Goal: Task Accomplishment & Management: Manage account settings

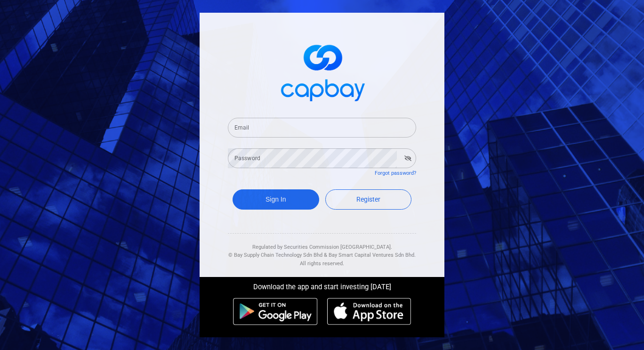
click at [271, 129] on input "Email" at bounding box center [322, 128] width 188 height 20
type input "[EMAIL_ADDRESS][DOMAIN_NAME]"
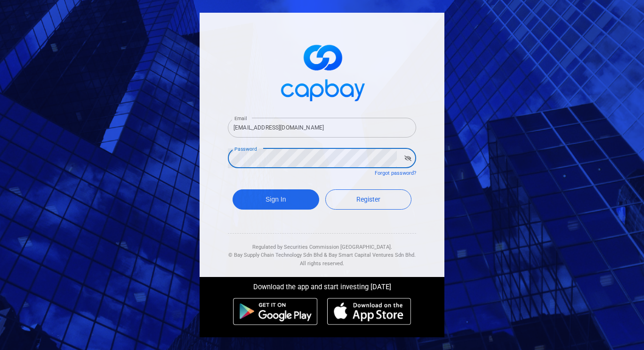
click at [233, 189] on button "Sign In" at bounding box center [276, 199] width 87 height 20
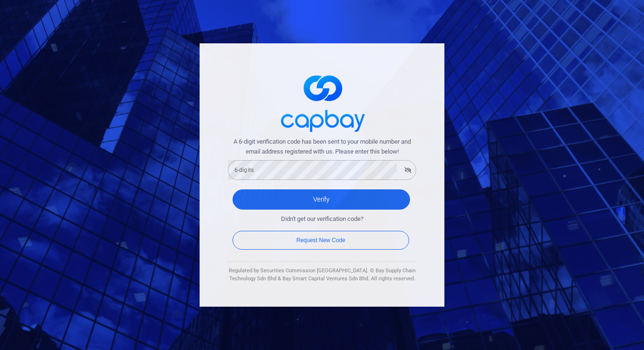
click at [275, 156] on span "A 6-digit verification code has been sent to your mobile number and email addre…" at bounding box center [322, 147] width 188 height 20
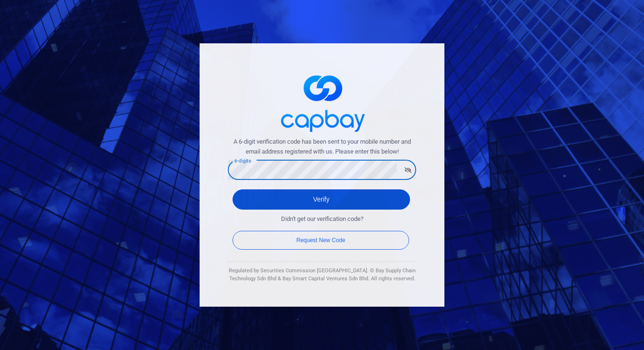
click at [307, 196] on button "Verify" at bounding box center [321, 199] width 177 height 20
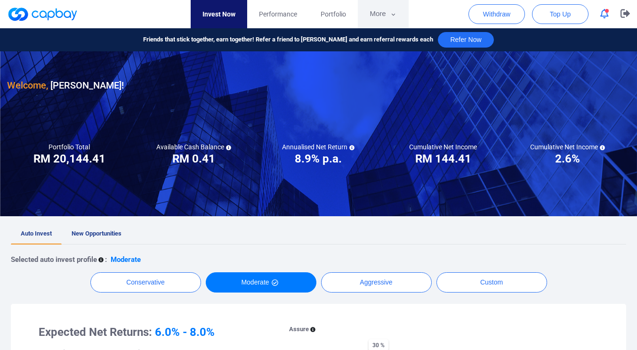
click at [388, 17] on button "More" at bounding box center [383, 14] width 50 height 28
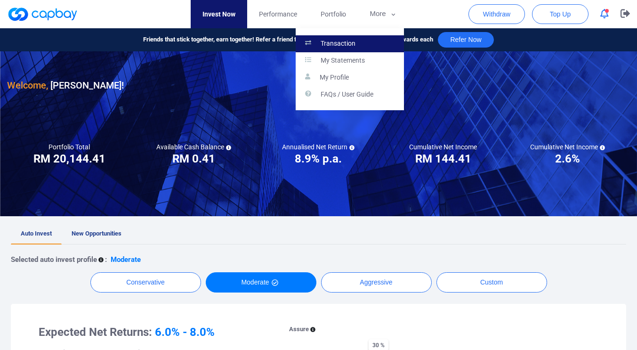
click at [360, 45] on link "Transaction" at bounding box center [350, 43] width 108 height 17
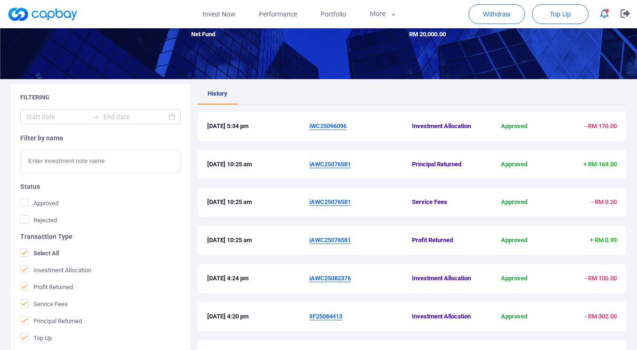
scroll to position [114, 0]
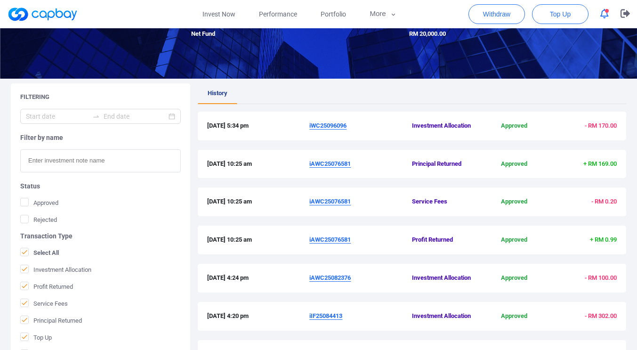
click at [635, 185] on div "Filtering Filter by name Status Approved Rejected Transaction Type Select All I…" at bounding box center [318, 295] width 637 height 424
click at [353, 241] on span "iAWC25076581" at bounding box center [360, 240] width 103 height 10
drag, startPoint x: 353, startPoint y: 241, endPoint x: 320, endPoint y: 249, distance: 34.0
click at [320, 249] on div "[DATE] 10:25 am iAWC25076581 Profit Returned Approved + RM 0.99" at bounding box center [412, 239] width 428 height 29
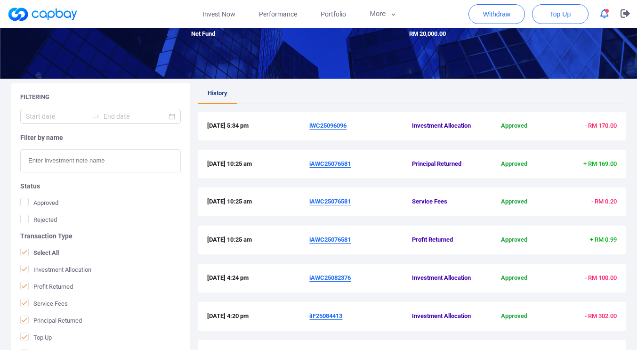
drag, startPoint x: 321, startPoint y: 250, endPoint x: 329, endPoint y: 251, distance: 8.1
click at [321, 250] on div "[DATE] 10:25 am iAWC25076581 Profit Returned Approved + RM 0.99" at bounding box center [412, 239] width 428 height 29
drag, startPoint x: 354, startPoint y: 241, endPoint x: 309, endPoint y: 242, distance: 44.7
click at [309, 242] on span "iAWC25076581" at bounding box center [360, 240] width 103 height 10
click at [309, 242] on u "iAWC25076581" at bounding box center [329, 239] width 41 height 7
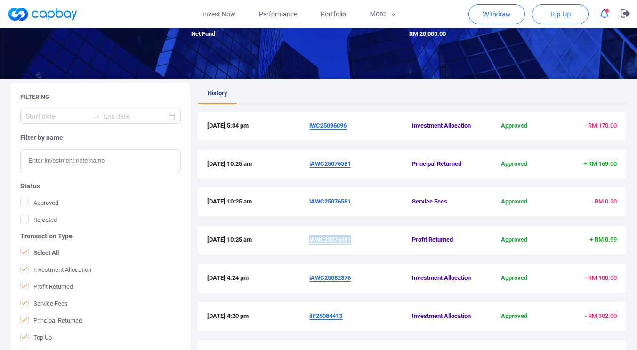
click at [309, 242] on u "iAWC25076581" at bounding box center [329, 239] width 41 height 7
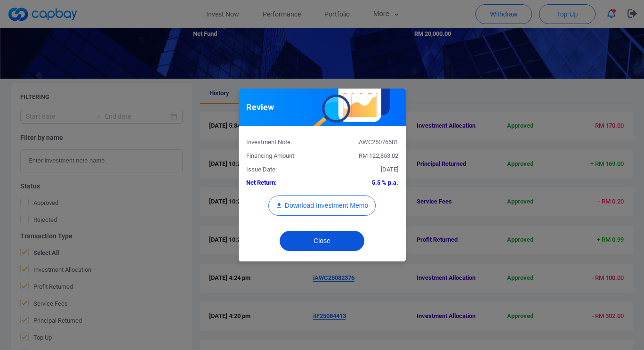
click at [346, 246] on button "Close" at bounding box center [322, 241] width 85 height 20
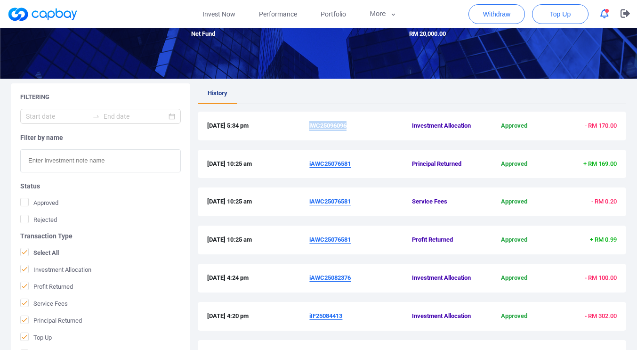
drag, startPoint x: 349, startPoint y: 124, endPoint x: 310, endPoint y: 125, distance: 39.1
click at [310, 125] on span "iWC25096096" at bounding box center [360, 126] width 103 height 10
copy u "iWC25096096"
click at [218, 11] on link "Invest Now" at bounding box center [219, 14] width 56 height 28
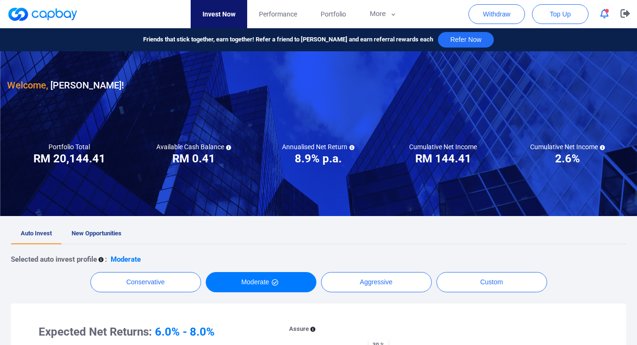
click at [606, 6] on div "Withdraw Top Up" at bounding box center [552, 14] width 169 height 28
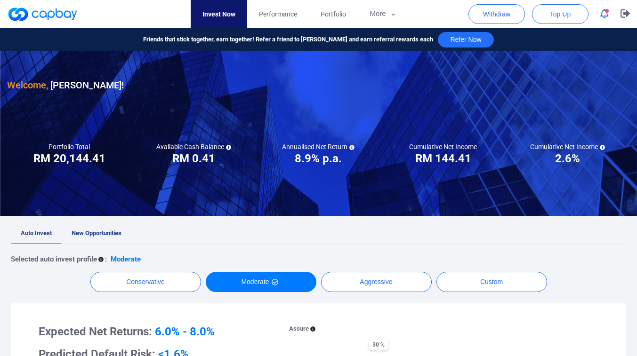
click at [606, 12] on span "button" at bounding box center [607, 11] width 4 height 4
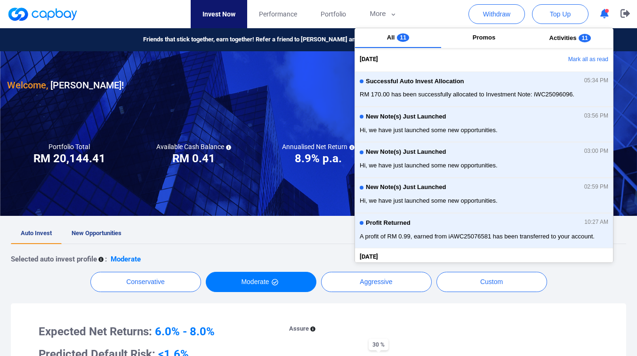
click at [563, 57] on button "Mark all as read" at bounding box center [562, 60] width 101 height 16
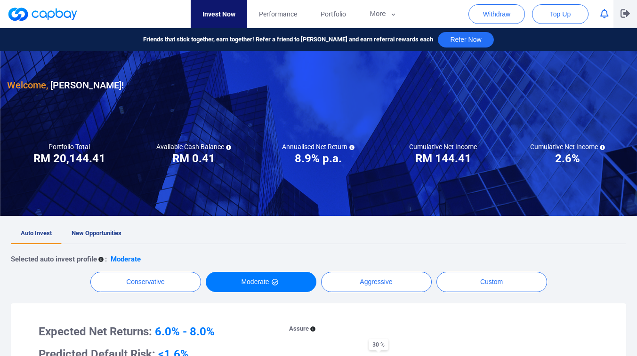
click at [619, 12] on button "button" at bounding box center [625, 14] width 24 height 28
